Goal: Task Accomplishment & Management: Manage account settings

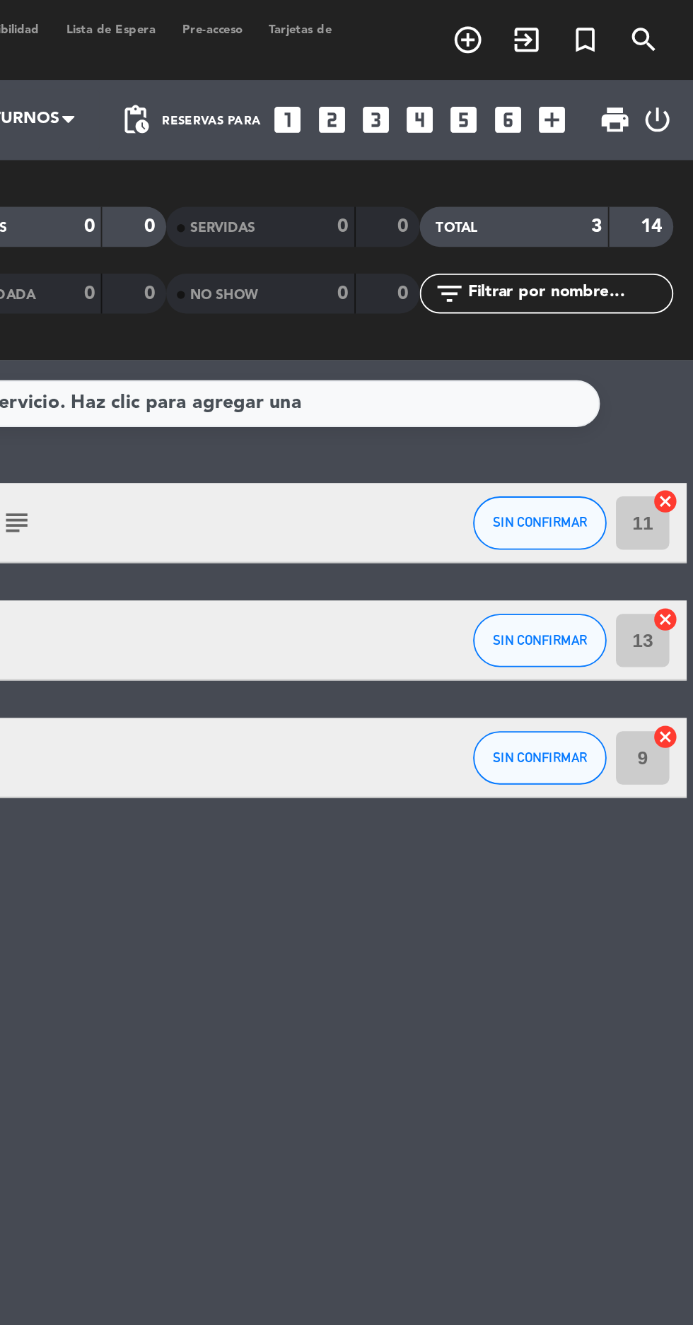
click at [672, 66] on icon "power_settings_new" at bounding box center [673, 63] width 17 height 17
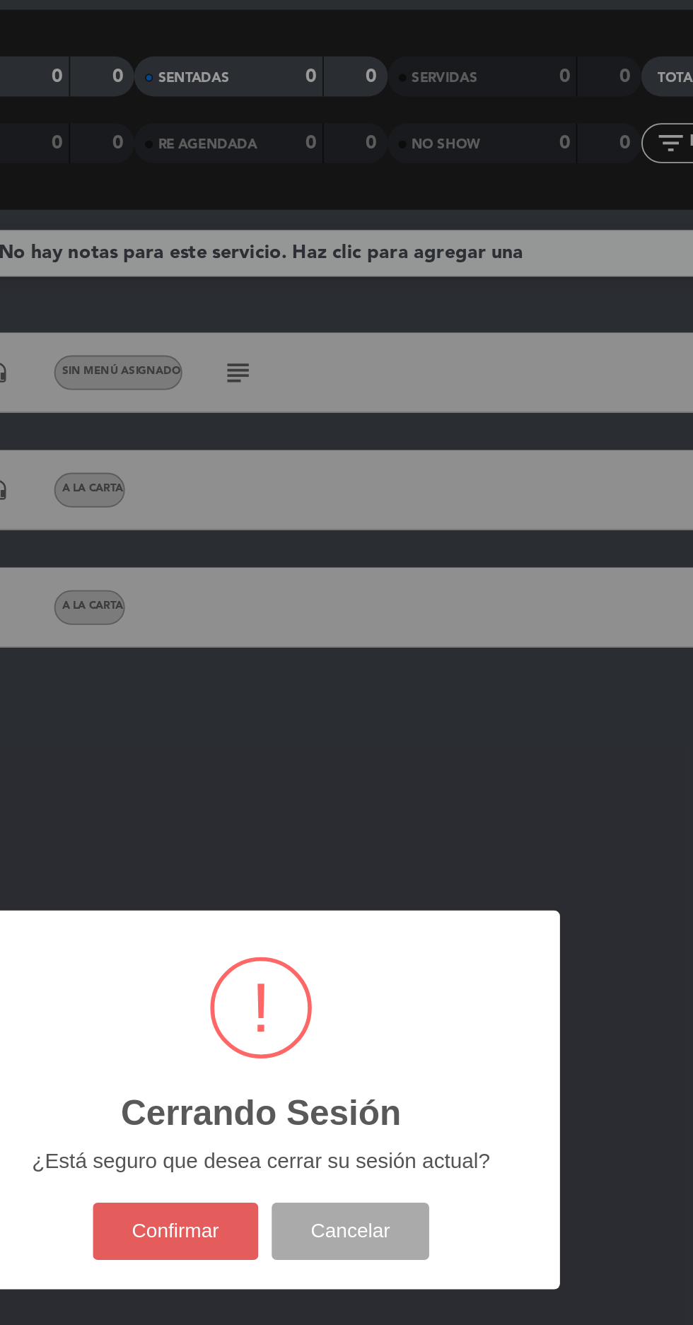
click at [310, 747] on button "Confirmar" at bounding box center [301, 732] width 88 height 30
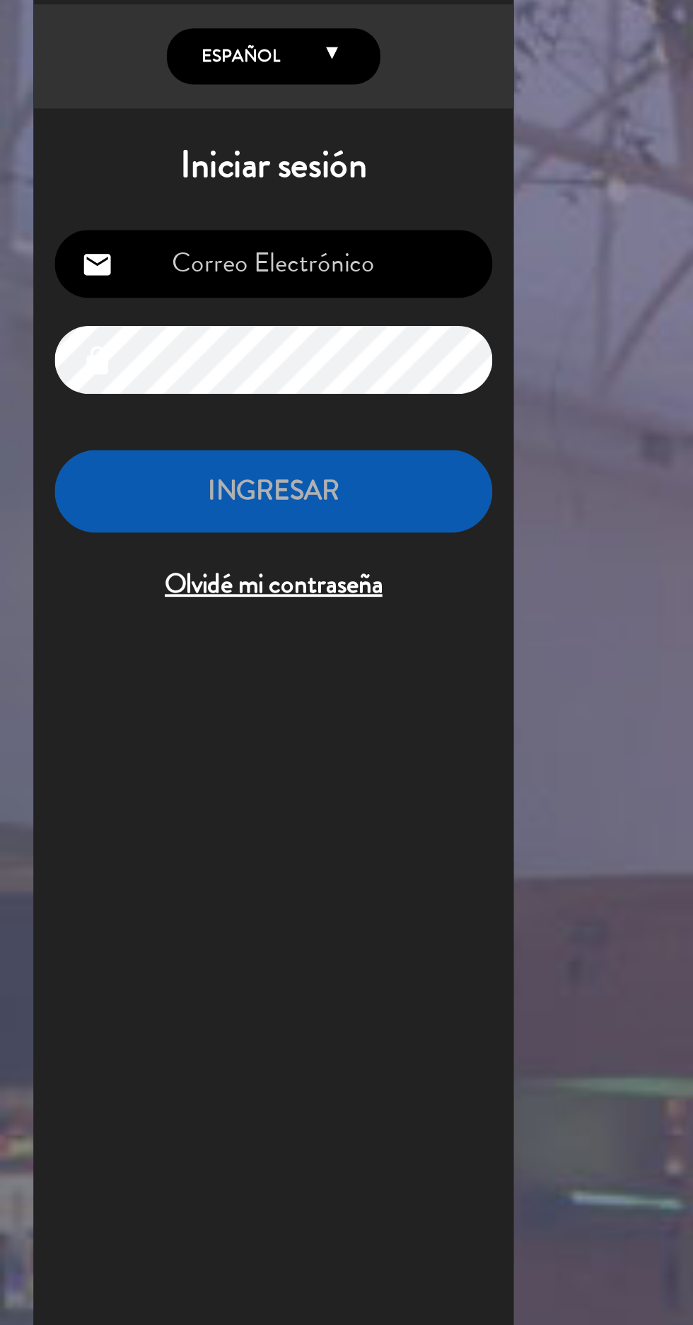
click at [167, 217] on input "email" at bounding box center [145, 219] width 232 height 36
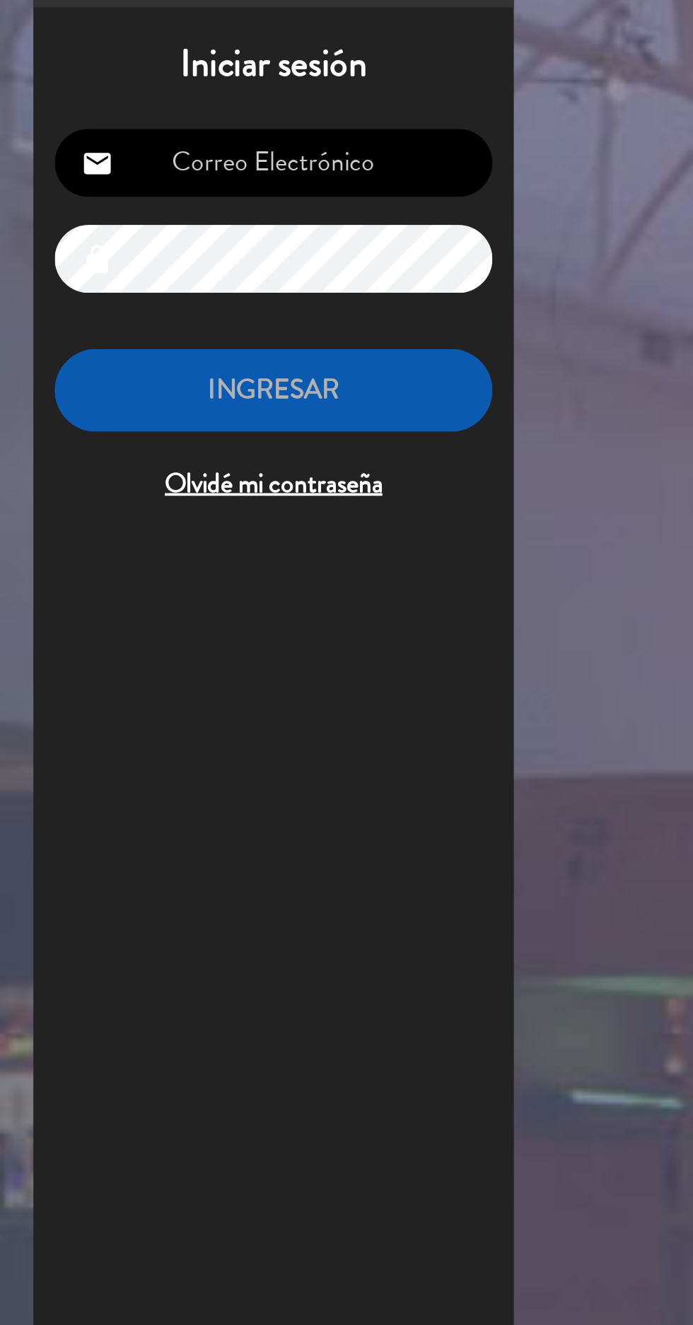
type input "[EMAIL_ADDRESS][DOMAIN_NAME]"
